Goal: Task Accomplishment & Management: Manage account settings

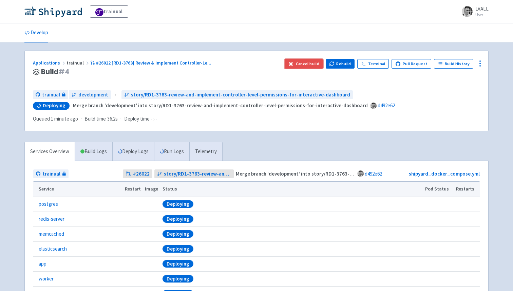
click at [299, 65] on button "Cancel build" at bounding box center [304, 64] width 38 height 10
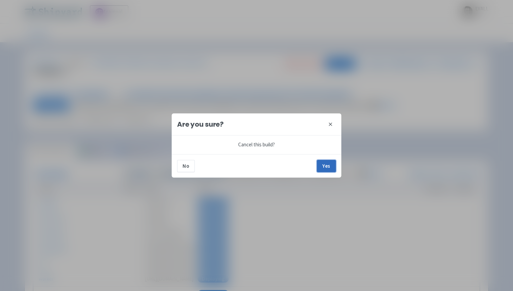
click at [326, 163] on button "Yes" at bounding box center [326, 166] width 19 height 12
